Goal: Go to known website: Access a specific website the user already knows

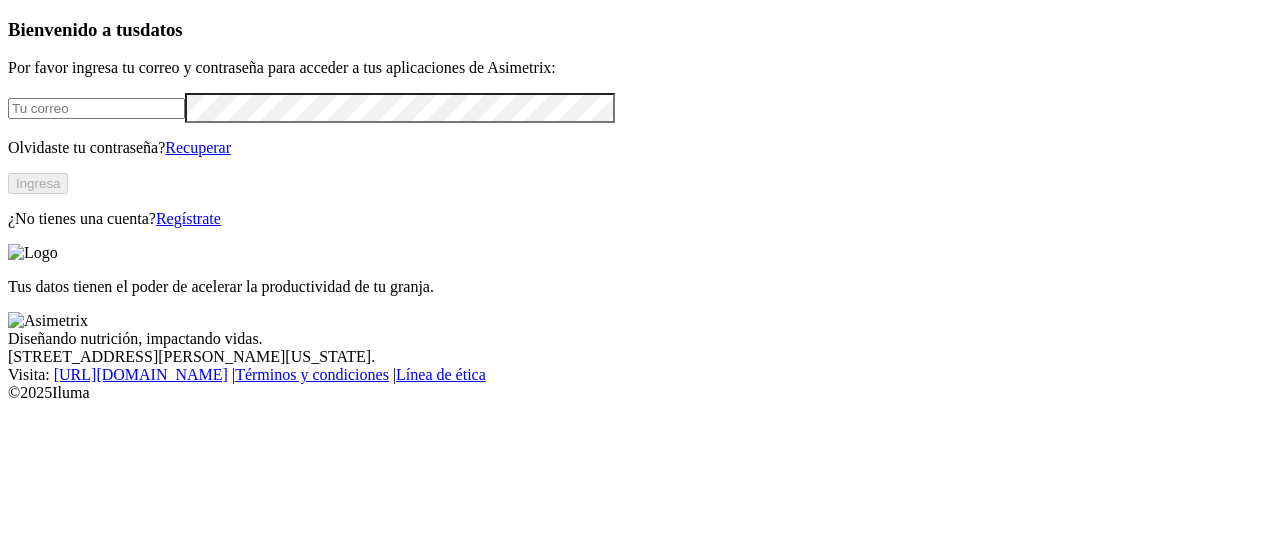
type input "[PERSON_NAME][EMAIL_ADDRESS][PERSON_NAME][DOMAIN_NAME]"
click at [68, 194] on button "Ingresa" at bounding box center [38, 183] width 60 height 21
